Goal: Task Accomplishment & Management: Manage account settings

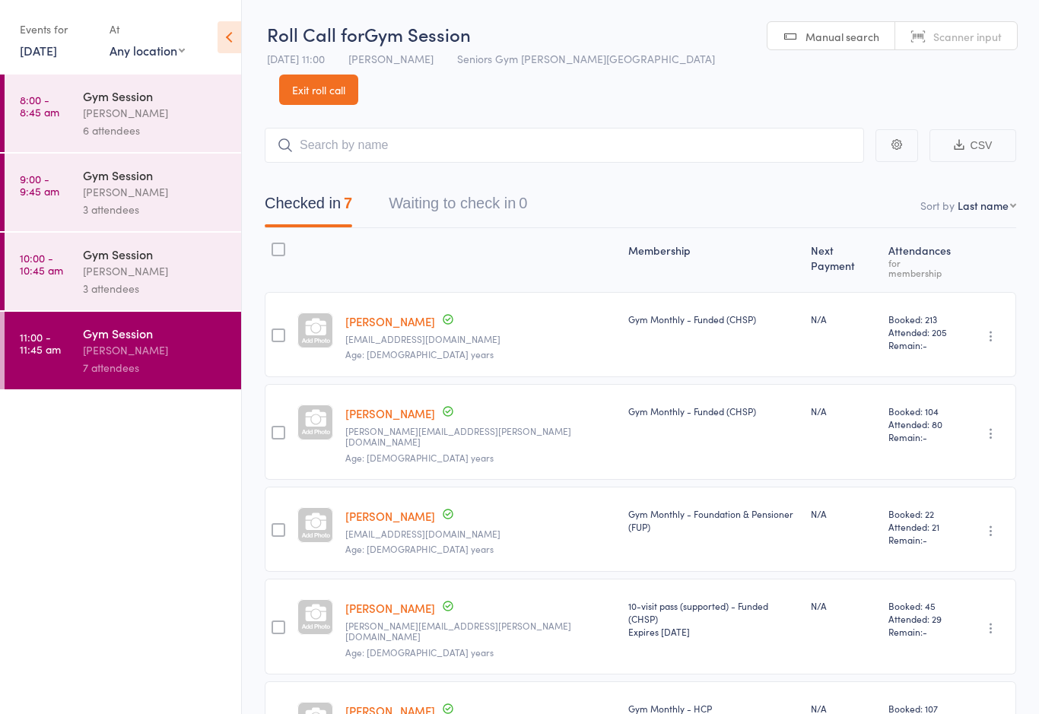
click at [43, 39] on div "Events for" at bounding box center [57, 29] width 75 height 25
click at [30, 49] on link "[DATE]" at bounding box center [38, 50] width 37 height 17
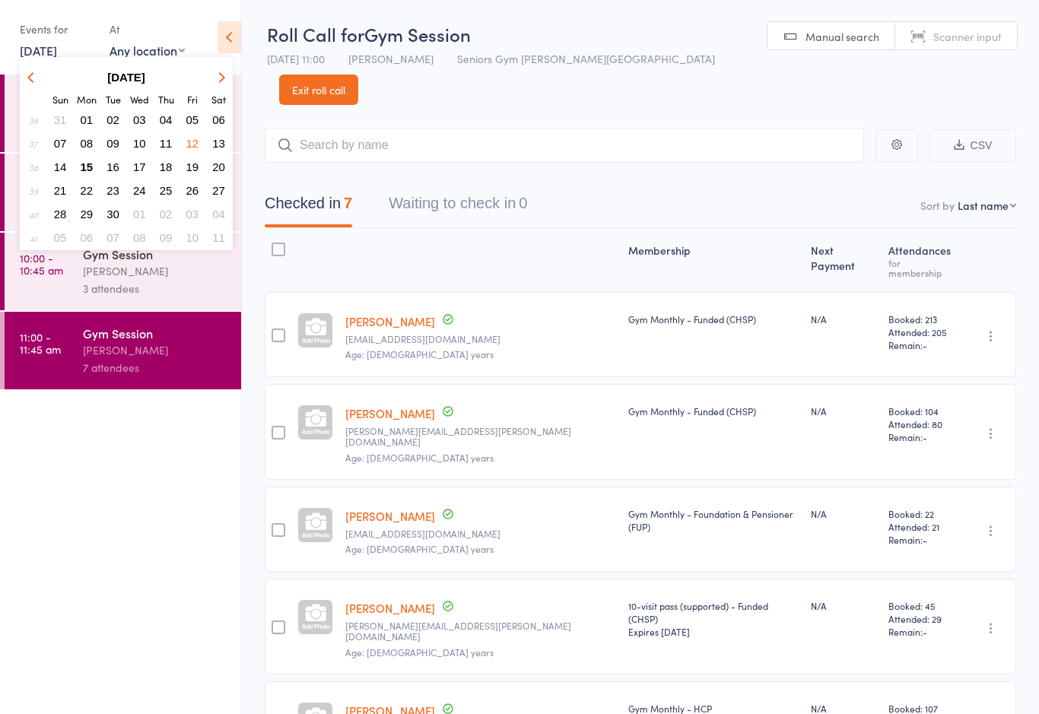
click at [82, 170] on span "15" at bounding box center [87, 167] width 13 height 13
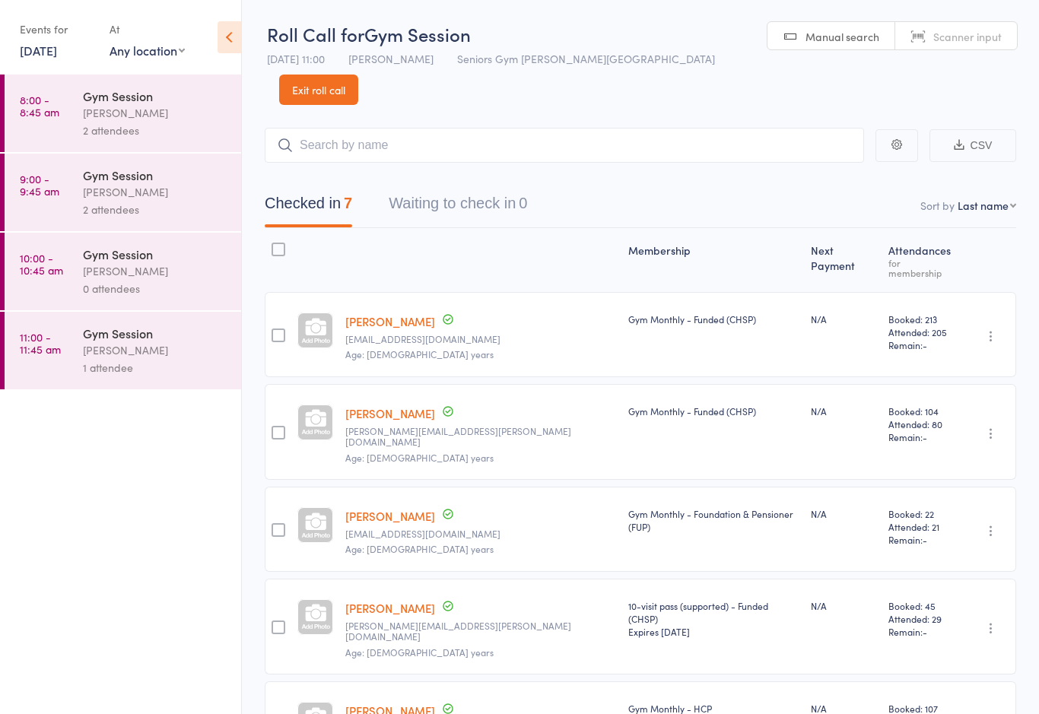
click at [63, 120] on link "8:00 - 8:45 am Gym Session [PERSON_NAME] 2 attendees" at bounding box center [123, 114] width 237 height 78
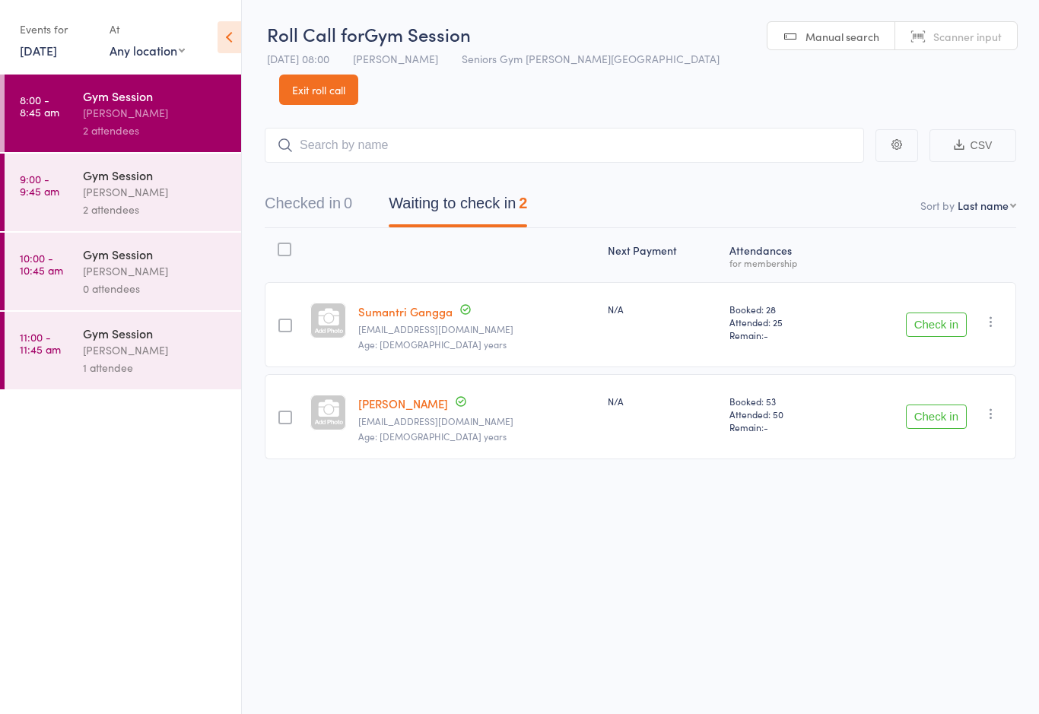
click at [174, 209] on div "2 attendees" at bounding box center [155, 209] width 145 height 17
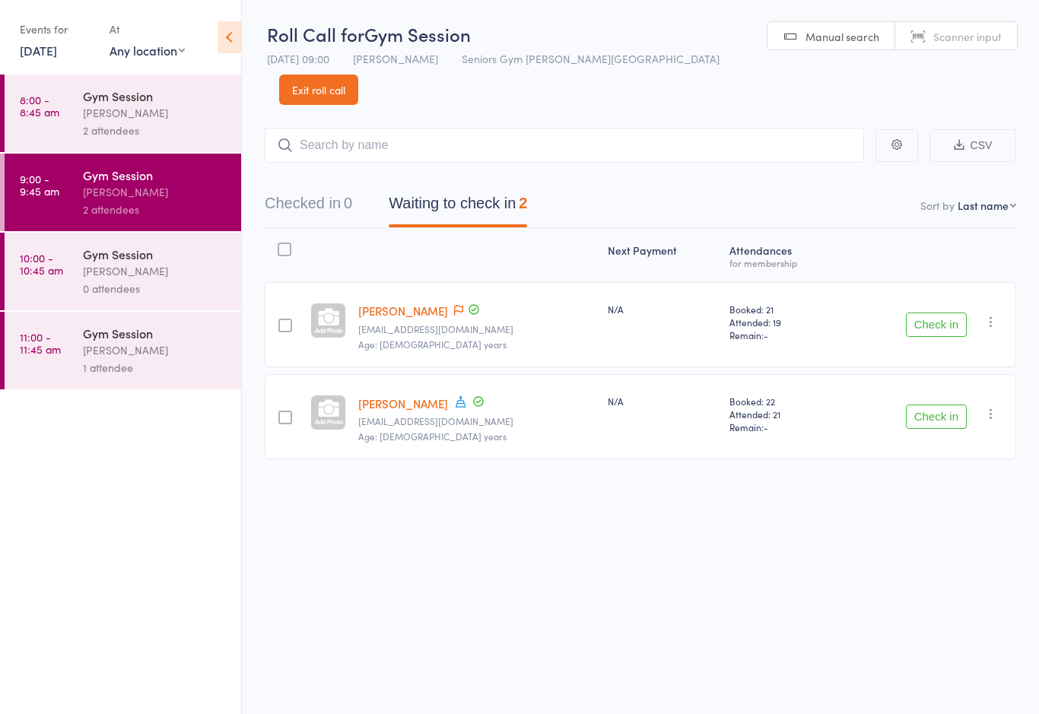
click at [149, 373] on div "1 attendee" at bounding box center [155, 367] width 145 height 17
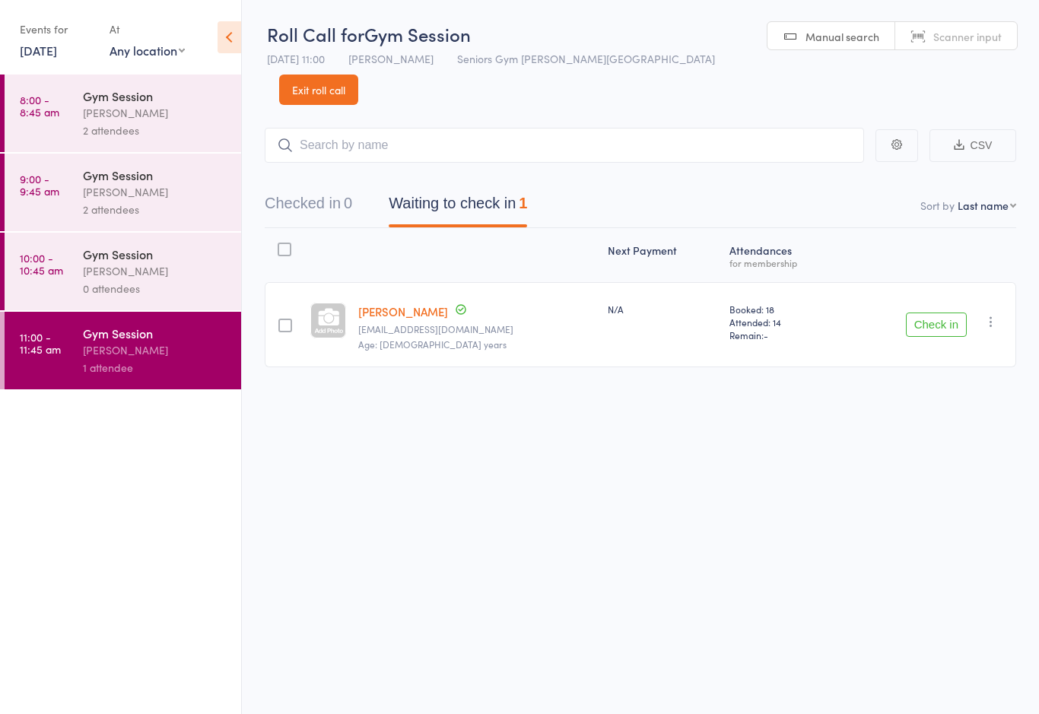
click at [70, 119] on link "8:00 - 8:45 am Gym Session [PERSON_NAME] 2 attendees" at bounding box center [123, 114] width 237 height 78
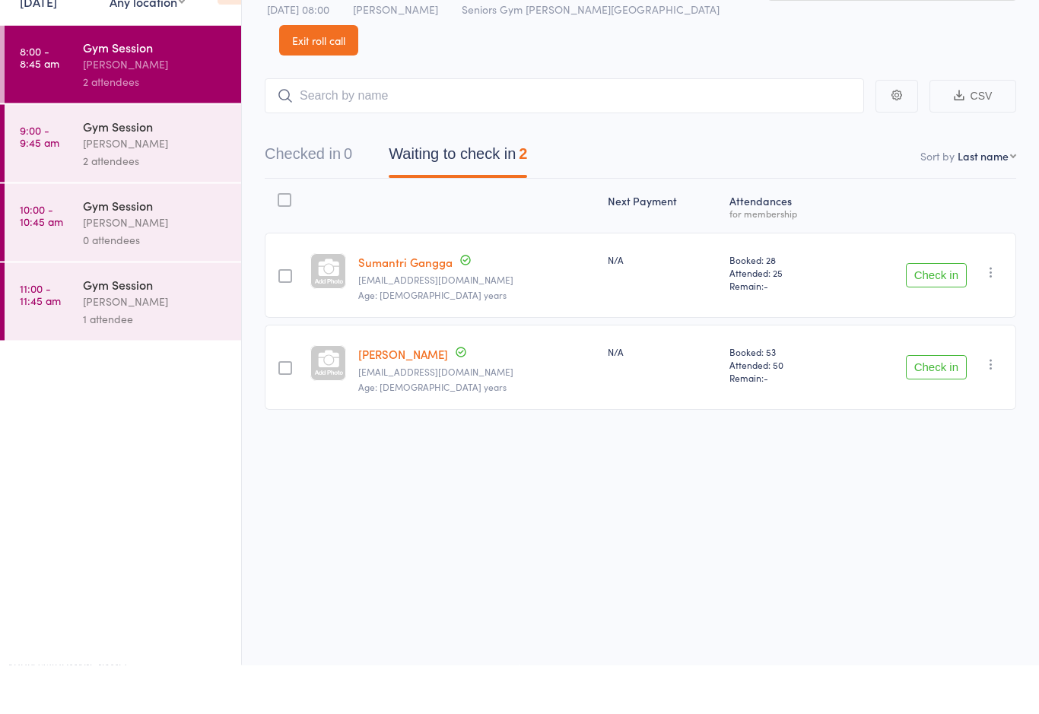
click at [182, 87] on div "Gym Session" at bounding box center [155, 95] width 145 height 17
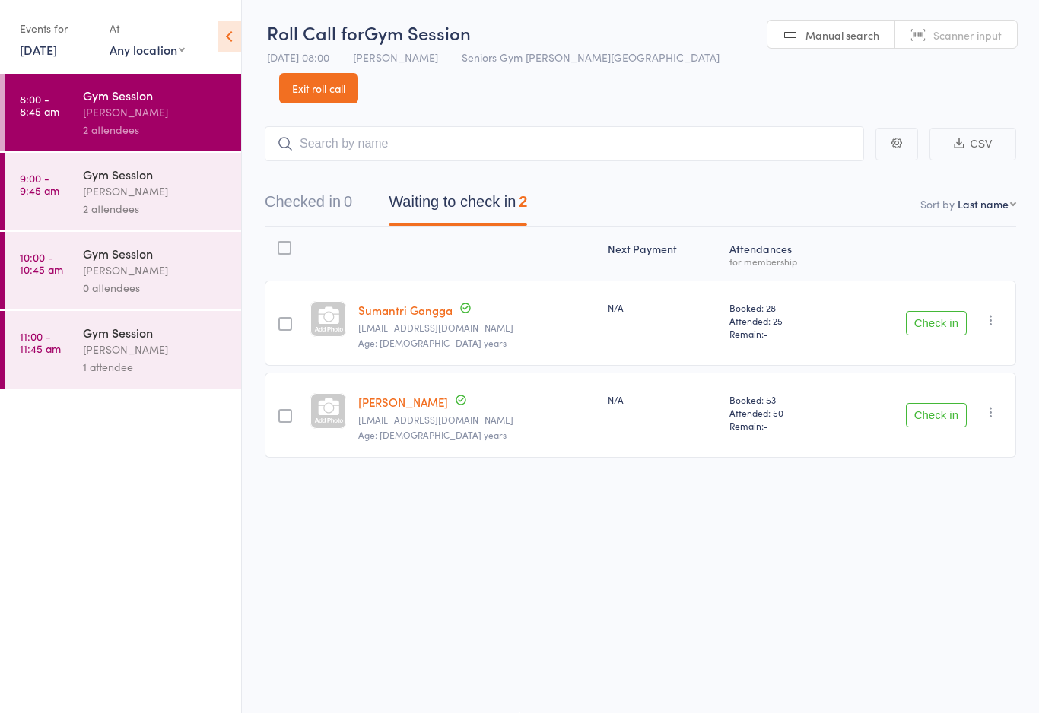
click at [944, 404] on button "Check in" at bounding box center [936, 416] width 61 height 24
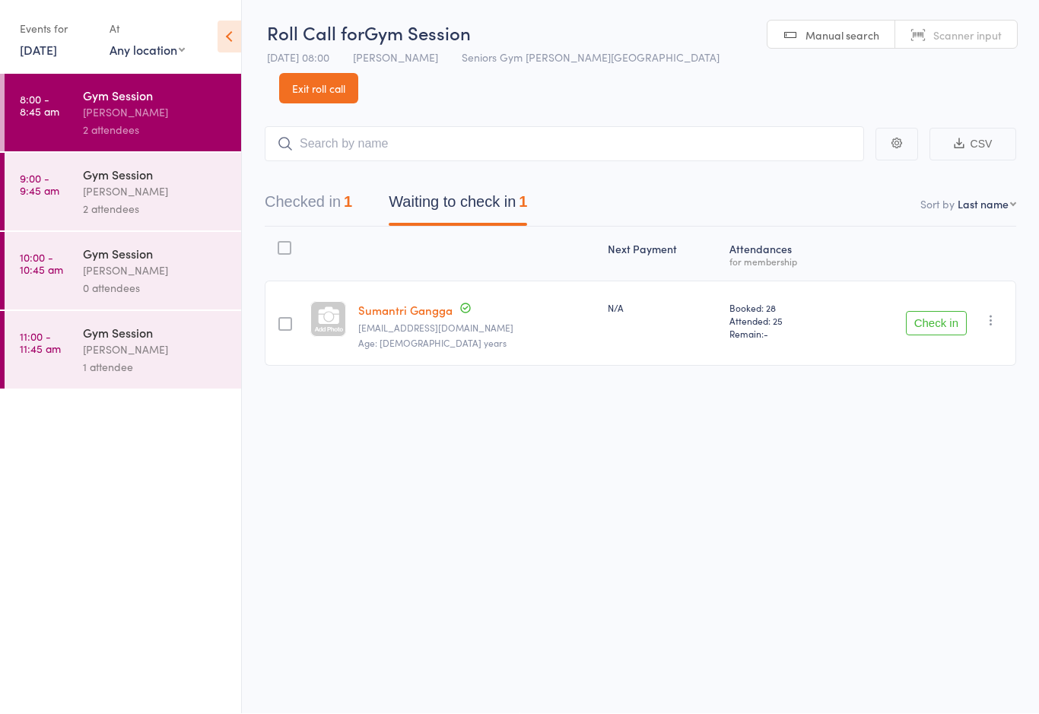
click at [947, 312] on button "Check in" at bounding box center [936, 324] width 61 height 24
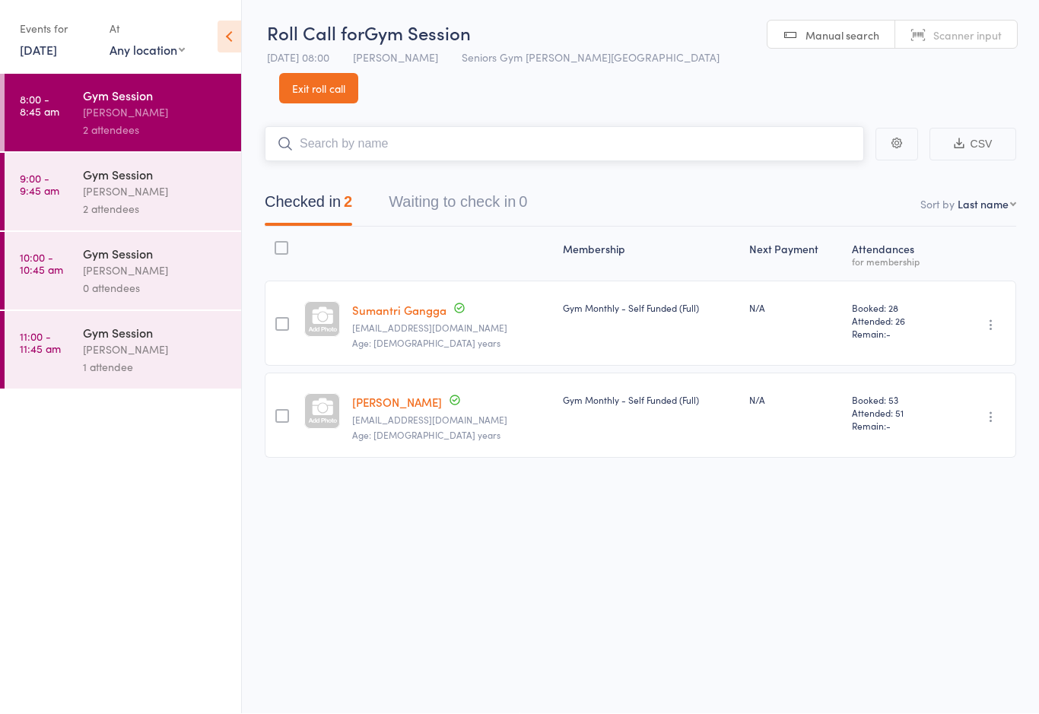
click at [533, 127] on input "search" at bounding box center [565, 144] width 600 height 35
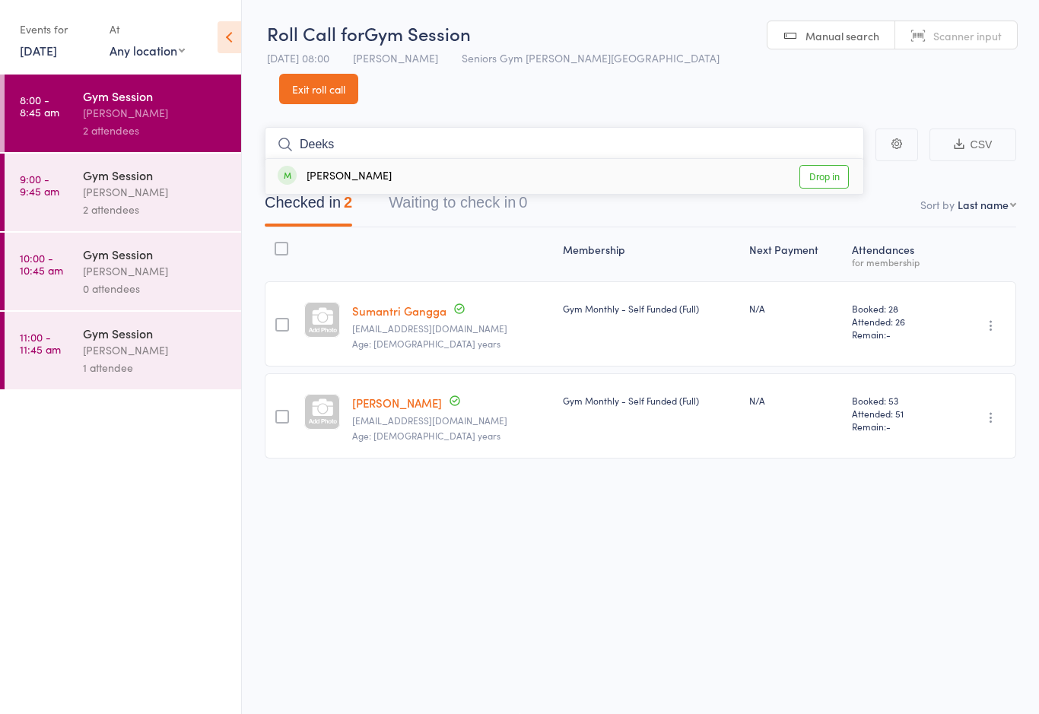
type input "Deeks"
click at [822, 165] on link "Drop in" at bounding box center [824, 177] width 49 height 24
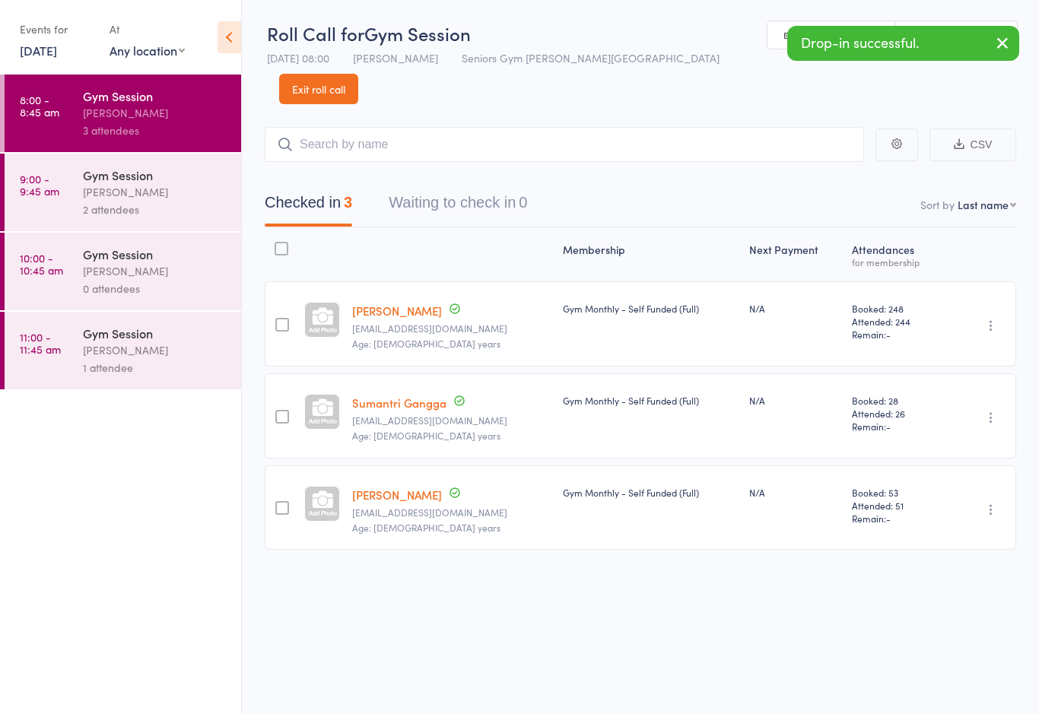
click at [78, 182] on link "9:00 - 9:45 am Gym Session [PERSON_NAME] 2 attendees" at bounding box center [123, 193] width 237 height 78
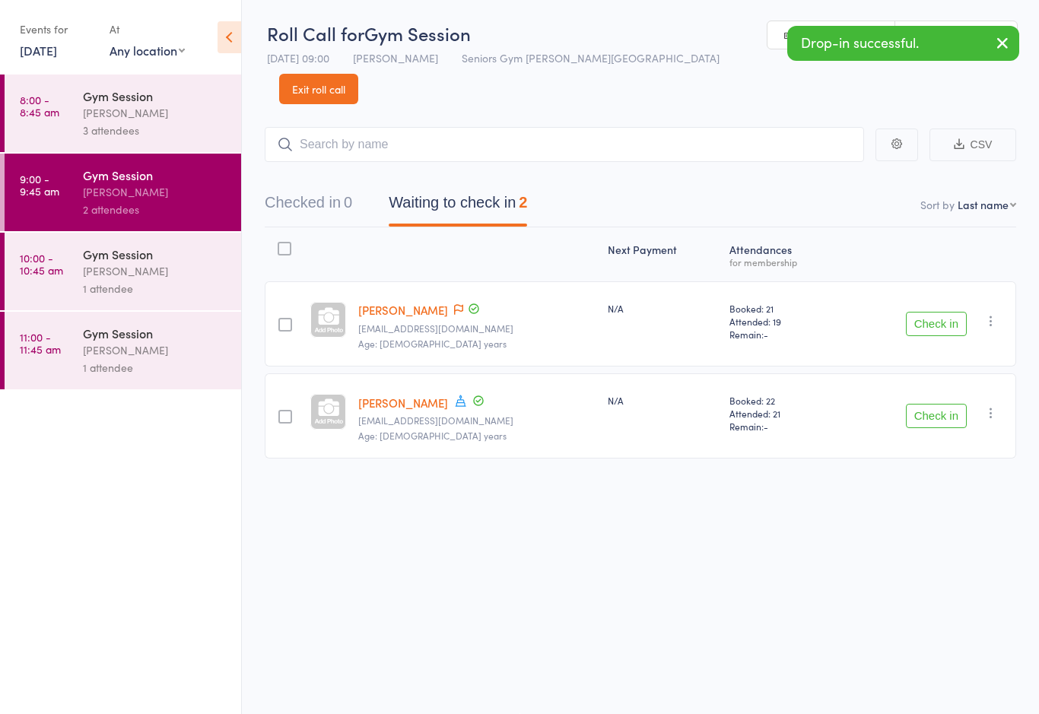
click at [73, 275] on link "10:00 - 10:45 am Gym Session [PERSON_NAME] 1 attendee" at bounding box center [123, 272] width 237 height 78
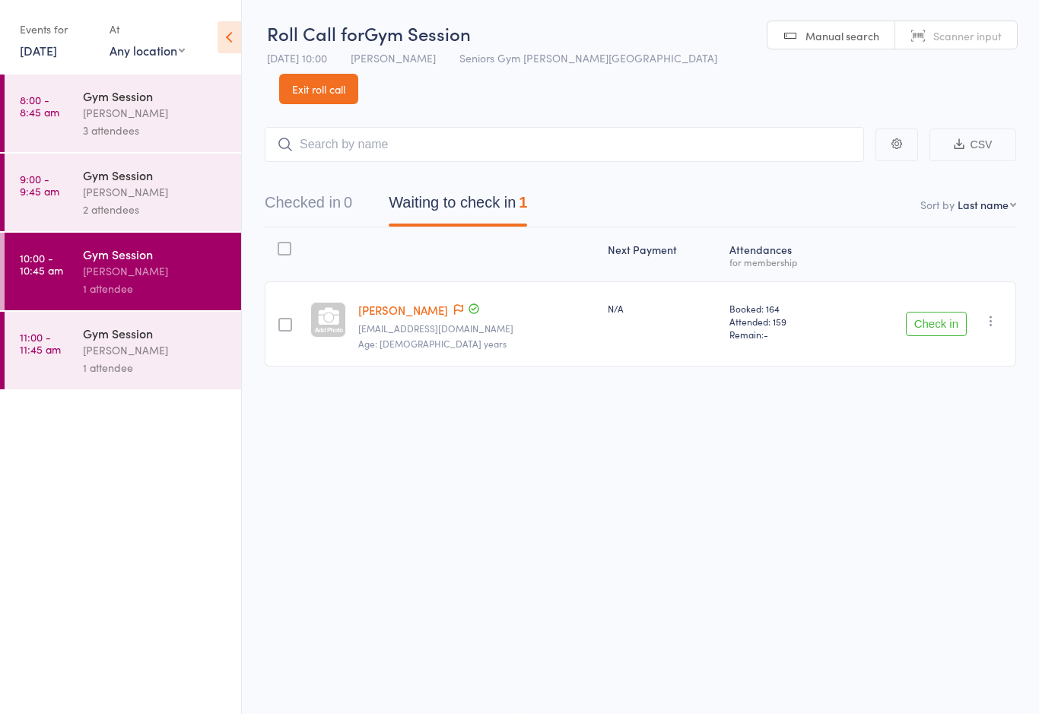
click at [94, 204] on div "2 attendees" at bounding box center [155, 209] width 145 height 17
